Goal: Information Seeking & Learning: Learn about a topic

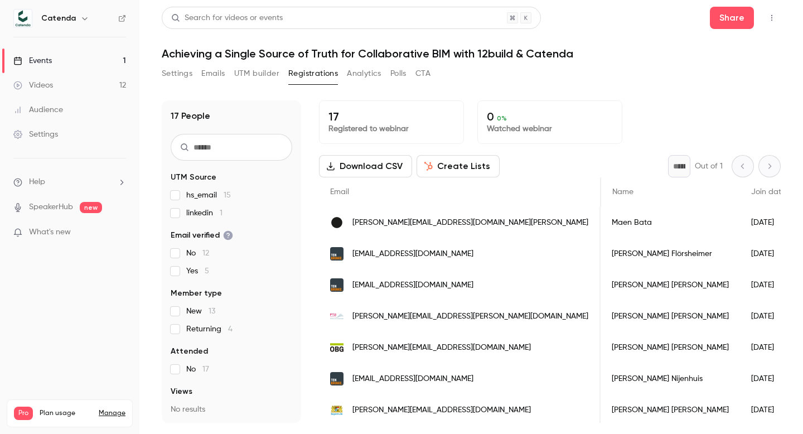
scroll to position [0, 620]
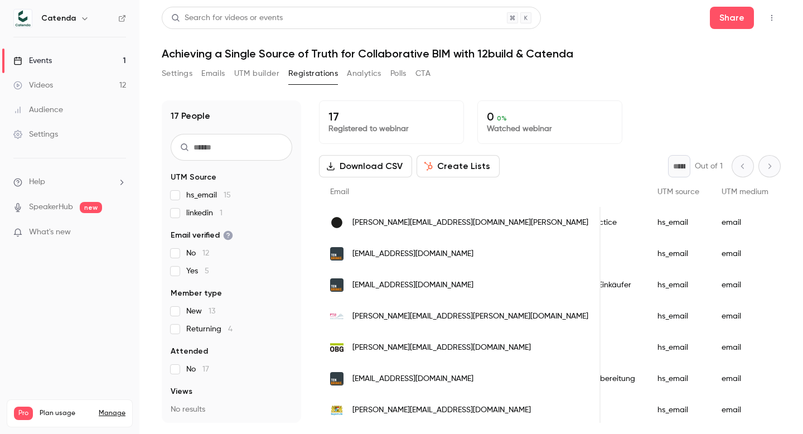
click at [83, 60] on link "Events 1" at bounding box center [69, 61] width 139 height 25
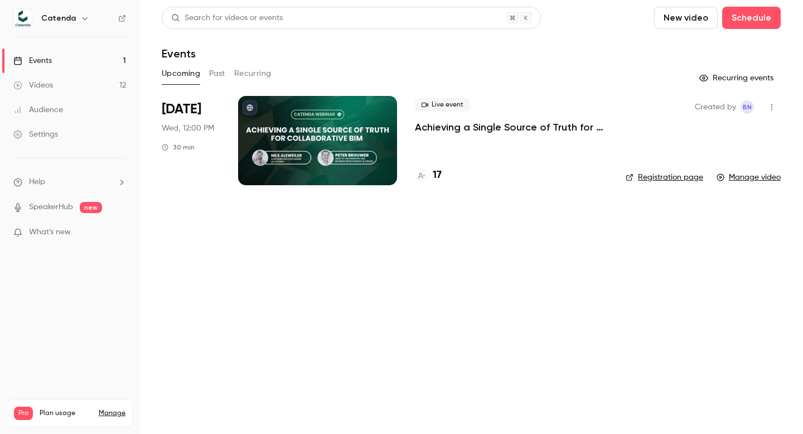
click at [179, 110] on span "[DATE]" at bounding box center [182, 109] width 40 height 18
click at [490, 126] on p "Achieving a Single Source of Truth for Collaborative BIM with 12build & Catenda" at bounding box center [511, 127] width 193 height 13
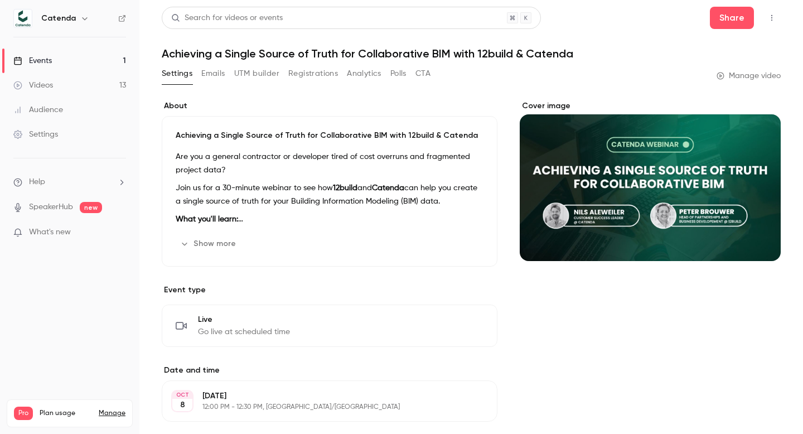
click at [333, 75] on button "Registrations" at bounding box center [313, 74] width 50 height 18
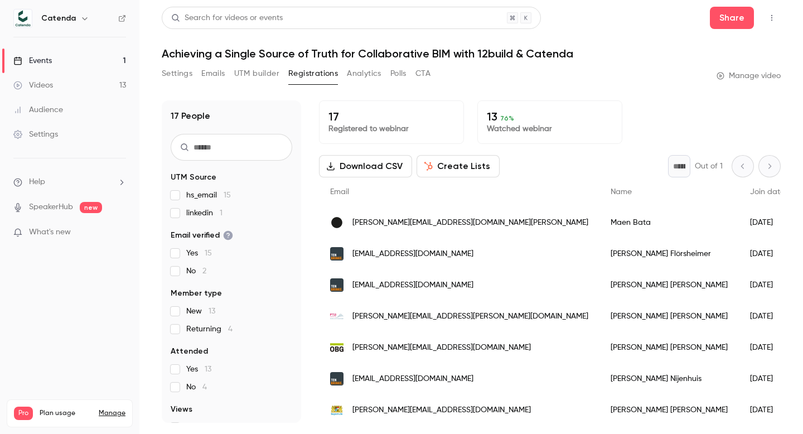
click at [365, 75] on button "Analytics" at bounding box center [364, 74] width 35 height 18
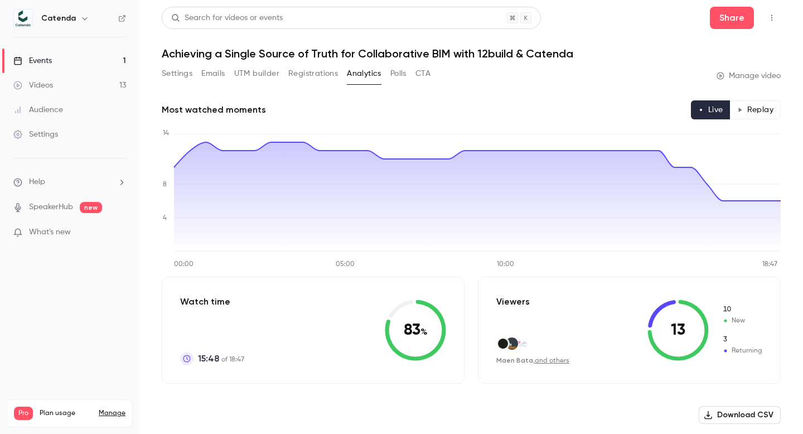
click at [257, 76] on button "UTM builder" at bounding box center [256, 74] width 45 height 18
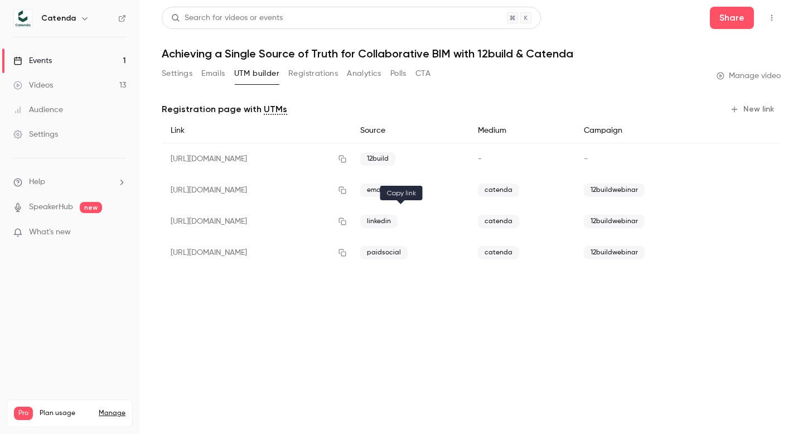
click at [347, 221] on icon "button" at bounding box center [342, 222] width 9 height 8
click at [347, 187] on icon "button" at bounding box center [342, 190] width 9 height 8
